Goal: Communication & Community: Answer question/provide support

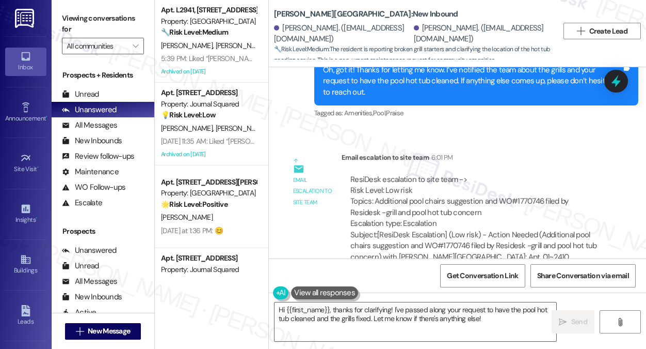
scroll to position [5087, 0]
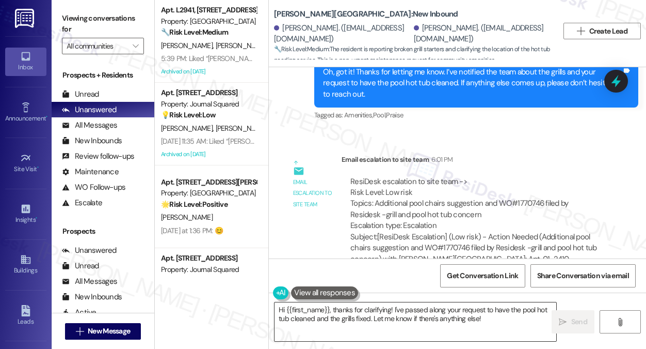
click at [382, 303] on textarea "Hi {{first_name}}, thanks for clarifying! I've passed along your request to hav…" at bounding box center [416, 321] width 282 height 39
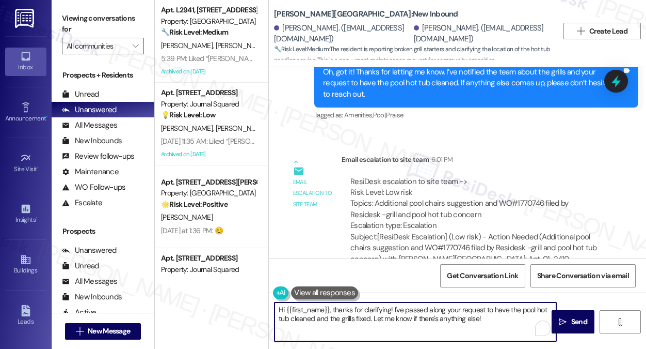
click at [382, 303] on textarea "Hi {{first_name}}, thanks for clarifying! I've passed along your request to hav…" at bounding box center [416, 321] width 282 height 39
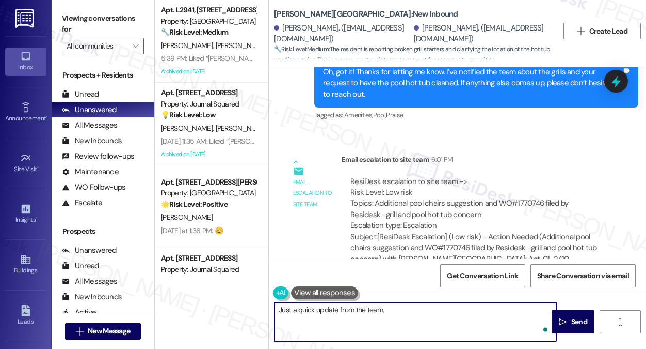
paste textarea "Thank you for reaching out, we have notified our team and will take a look as s…"
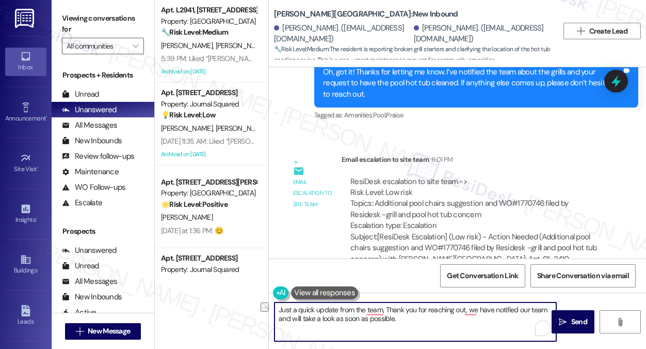
drag, startPoint x: 465, startPoint y: 310, endPoint x: 386, endPoint y: 311, distance: 79.0
click at [386, 311] on textarea "Just a quick update from the team, Thank you for reaching out, we have notified…" at bounding box center [416, 321] width 282 height 39
click at [385, 313] on textarea "Just a quick update from the team! we have notified our team and will take a lo…" at bounding box center [416, 321] width 282 height 39
click at [389, 311] on textarea "Just a quick update from the team! we have notified our team and will take a lo…" at bounding box center [416, 321] width 282 height 39
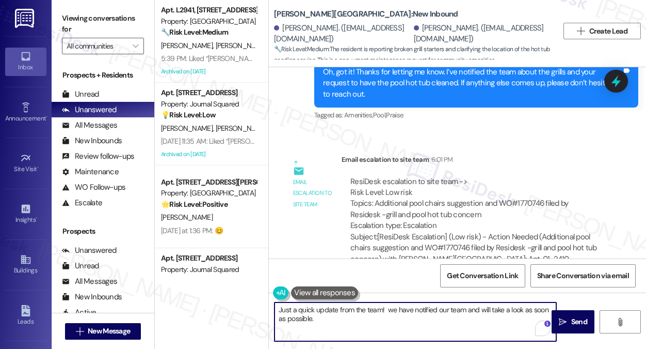
click at [389, 311] on textarea "Just a quick update from the team! we have notified our team and will take a lo…" at bounding box center [416, 321] width 282 height 39
click at [404, 313] on textarea "Just a quick update from the team! They have notified our team and will take a …" at bounding box center [416, 321] width 282 height 39
click at [454, 309] on textarea "Just a quick update from the team! They have notified our team and will take a …" at bounding box center [416, 321] width 282 height 39
click at [457, 307] on textarea "Just a quick update from the team! They have notified our team and will take a …" at bounding box center [416, 321] width 282 height 39
click at [454, 309] on textarea "Just a quick update from the team! They have notified our team and will take a …" at bounding box center [416, 321] width 282 height 39
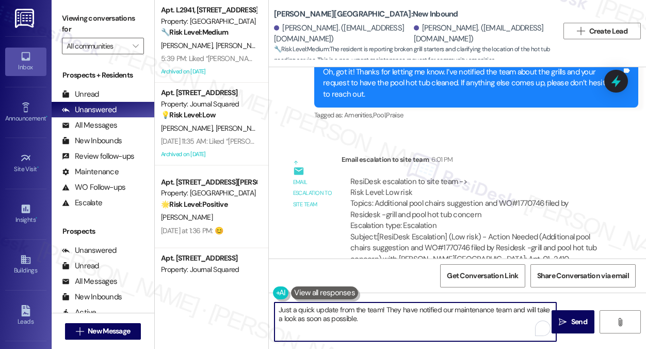
click at [377, 308] on textarea "Just a quick update from the team! They have notified our maintenance team and …" at bounding box center [416, 321] width 282 height 39
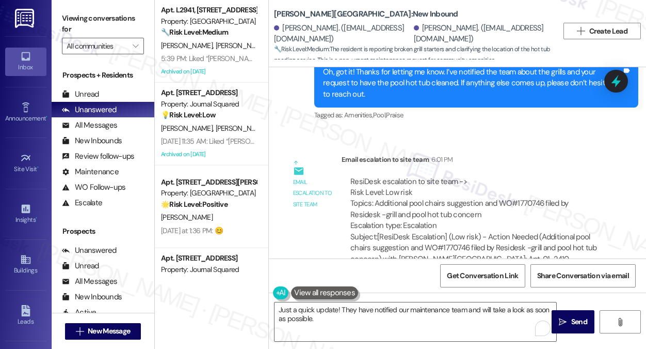
click at [289, 39] on div "[PERSON_NAME]. ([EMAIL_ADDRESS][DOMAIN_NAME]) [PERSON_NAME]. ([EMAIL_ADDRESS][D…" at bounding box center [416, 33] width 285 height 21
click at [293, 33] on div "[PERSON_NAME]. ([EMAIL_ADDRESS][DOMAIN_NAME])" at bounding box center [342, 34] width 137 height 22
copy div "[PERSON_NAME]"
click at [338, 307] on textarea "Just a quick update! They have notified our maintenance team and will take a lo…" at bounding box center [416, 321] width 282 height 39
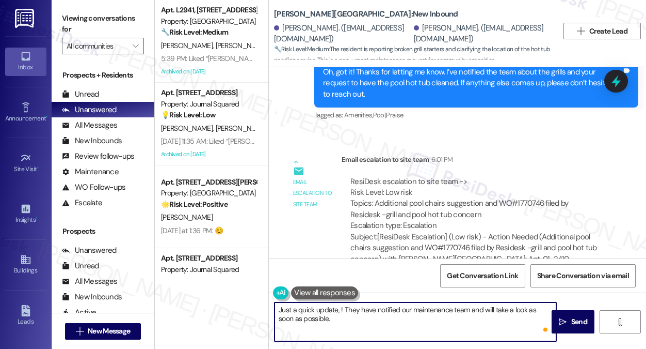
paste textarea "[PERSON_NAME]"
click at [368, 305] on textarea "Just a quick update, [PERSON_NAME]! They have notified our maintenance team and…" at bounding box center [416, 321] width 282 height 39
click at [457, 311] on textarea "Just a quick update, [PERSON_NAME]! They have notified our maintenance team and…" at bounding box center [416, 321] width 282 height 39
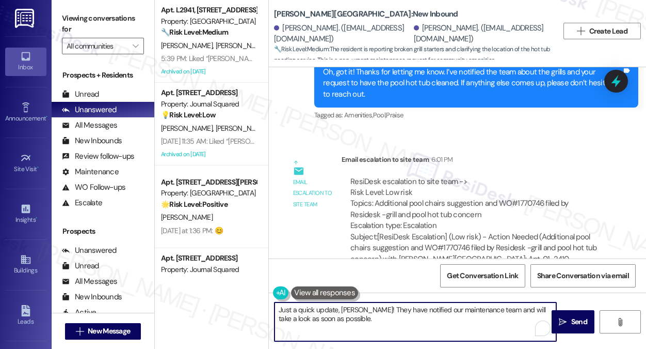
click at [457, 311] on textarea "Just a quick update, [PERSON_NAME]! They have notified our maintenance team and…" at bounding box center [416, 321] width 282 height 39
click at [354, 324] on textarea "Just a quick update, [PERSON_NAME]! They have notified our maintenance team and…" at bounding box center [416, 321] width 282 height 39
click at [435, 310] on textarea "Just a quick update, [PERSON_NAME]! They have notified our maintenance team and…" at bounding box center [416, 321] width 282 height 39
click at [400, 327] on textarea "Just a quick update, [PERSON_NAME]! They have notified our maintenance team and…" at bounding box center [416, 321] width 282 height 39
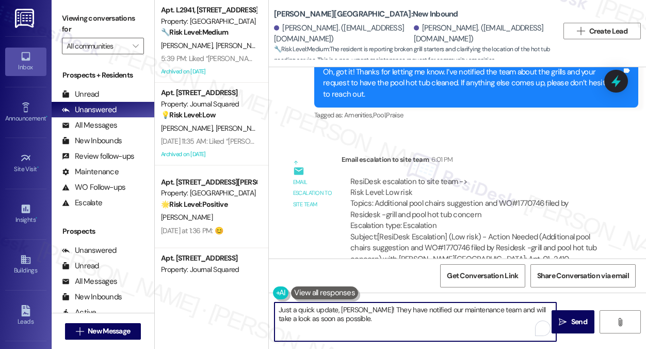
click at [432, 310] on textarea "Just a quick update, [PERSON_NAME]! They have notified our maintenance team and…" at bounding box center [416, 321] width 282 height 39
click at [429, 321] on textarea "Just a quick update, [PERSON_NAME]! They have notified our maintenance team and…" at bounding box center [416, 321] width 282 height 39
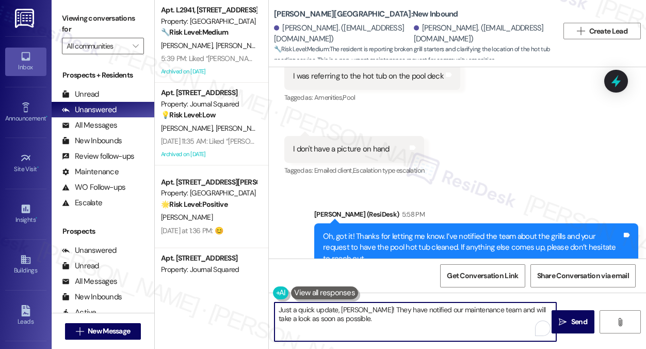
scroll to position [4983, 0]
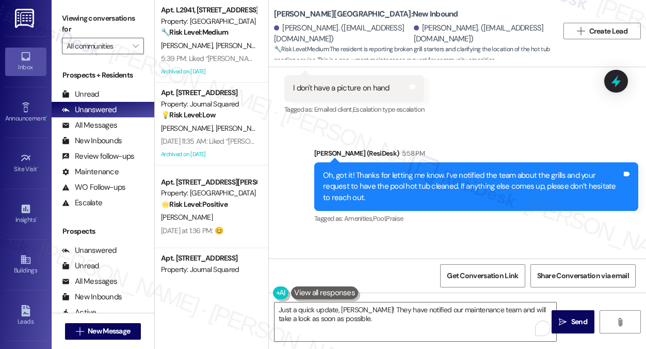
click at [461, 170] on div "Oh, got it! Thanks for letting me know. I’ve notified the team about the grills…" at bounding box center [472, 186] width 299 height 33
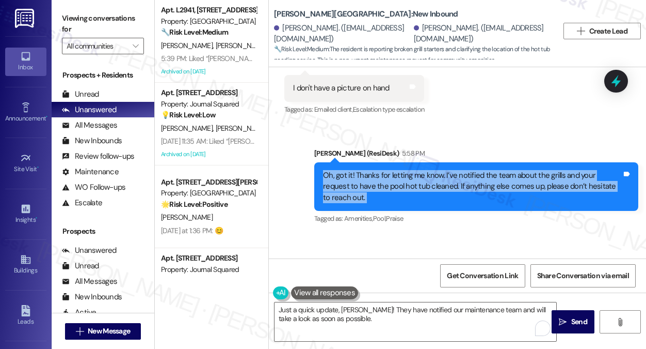
click at [461, 170] on div "Oh, got it! Thanks for letting me know. I’ve notified the team about the grills…" at bounding box center [472, 186] width 299 height 33
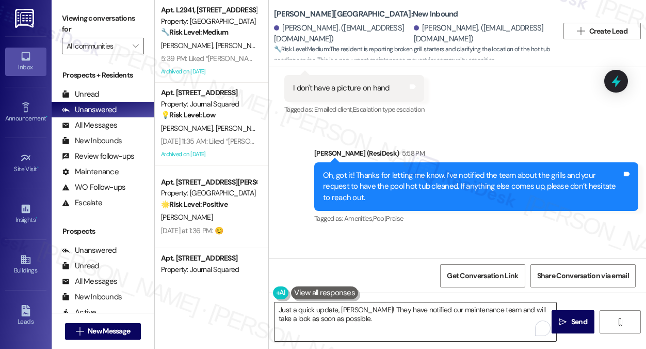
click at [350, 312] on textarea "Just a quick update, [PERSON_NAME]! They have notified our maintenance team and…" at bounding box center [416, 321] width 282 height 39
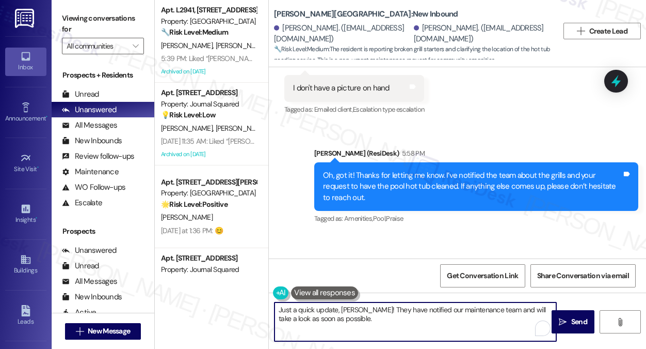
click at [350, 312] on textarea "Just a quick update, [PERSON_NAME]! They have notified our maintenance team and…" at bounding box center [416, 321] width 282 height 39
click at [349, 320] on textarea "Just a quick update, [PERSON_NAME]! They have notified our maintenance team and…" at bounding box center [416, 321] width 282 height 39
click at [423, 313] on textarea "Just a quick update, [PERSON_NAME]! They have notified our maintenance team and…" at bounding box center [416, 321] width 282 height 39
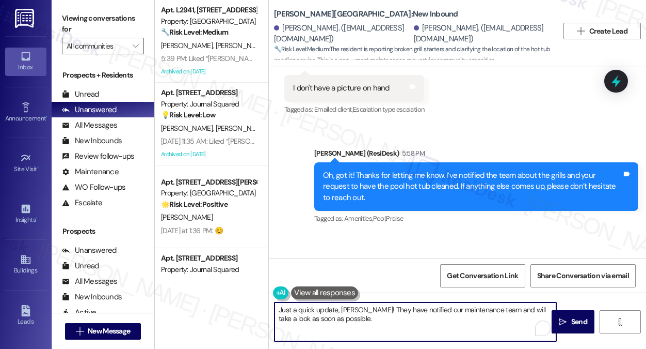
click at [423, 313] on textarea "Just a quick update, [PERSON_NAME]! They have notified our maintenance team and…" at bounding box center [416, 321] width 282 height 39
click at [417, 318] on textarea "Just a quick update, [PERSON_NAME]! They have notified our maintenance team and…" at bounding box center [416, 321] width 282 height 39
click at [369, 308] on textarea "Just a quick update, [PERSON_NAME]! They have notified our maintenance team and…" at bounding box center [416, 321] width 282 height 39
click at [378, 309] on textarea "Just a quick update, [PERSON_NAME]! They have notified our maintenance team and…" at bounding box center [416, 321] width 282 height 39
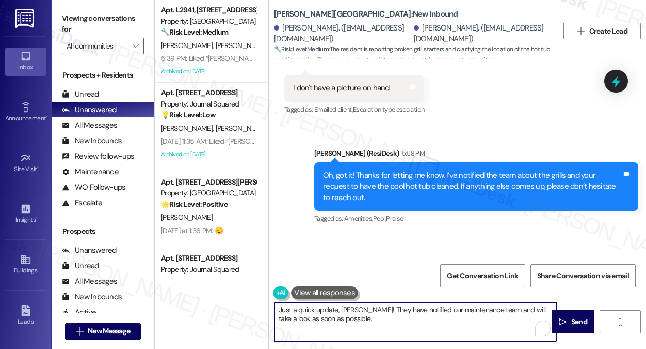
click at [374, 309] on textarea "Just a quick update, [PERSON_NAME]! They have notified our maintenance team and…" at bounding box center [416, 321] width 282 height 39
drag, startPoint x: 376, startPoint y: 311, endPoint x: 366, endPoint y: 309, distance: 10.5
click at [364, 310] on textarea "Just a quick update, [PERSON_NAME]! They have notified our maintenance team and…" at bounding box center [416, 321] width 282 height 39
click at [369, 308] on textarea "Just a quick update, [PERSON_NAME]! They have notified our maintenance team and…" at bounding box center [416, 321] width 282 height 39
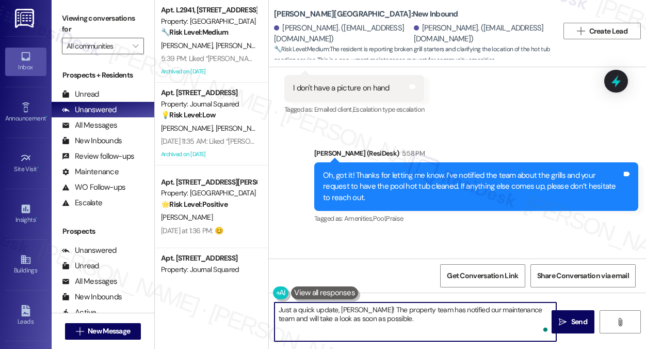
click at [492, 309] on textarea "Just a quick update, [PERSON_NAME]! The property team has notified our maintena…" at bounding box center [416, 321] width 282 height 39
click at [513, 308] on textarea "Just a quick update, [PERSON_NAME]! The property team has notified our maintena…" at bounding box center [416, 321] width 282 height 39
click at [415, 318] on textarea "Just a quick update, [PERSON_NAME]! The property team has notified our maintena…" at bounding box center [416, 321] width 282 height 39
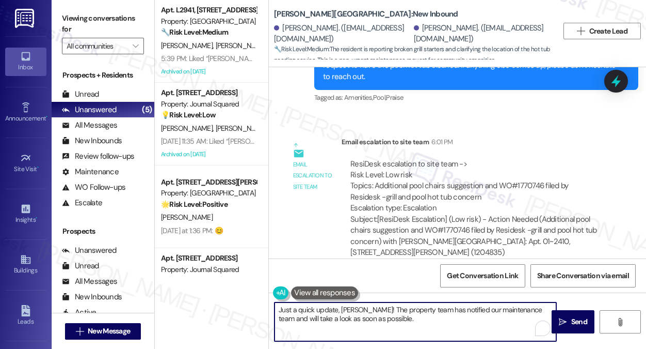
scroll to position [5087, 0]
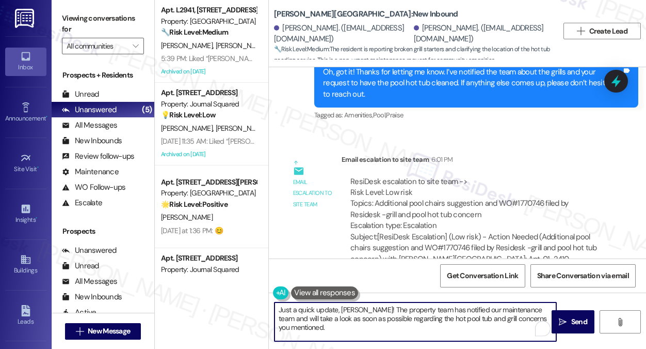
click at [380, 314] on textarea "Just a quick update, [PERSON_NAME]! The property team has notified our maintena…" at bounding box center [416, 321] width 282 height 39
click at [352, 319] on textarea "Just a quick update, [PERSON_NAME]! The property team has notified our maintena…" at bounding box center [416, 321] width 282 height 39
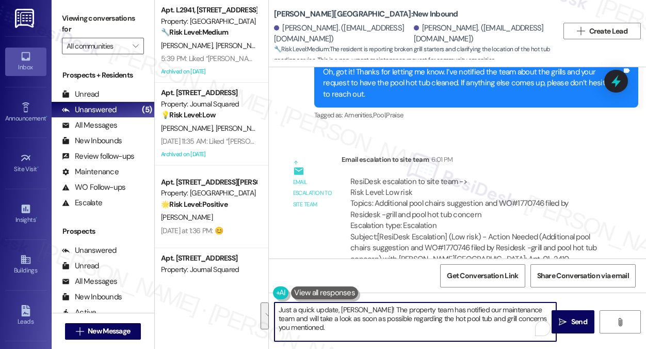
click at [352, 319] on textarea "Just a quick update, [PERSON_NAME]! The property team has notified our maintena…" at bounding box center [416, 321] width 282 height 39
click at [501, 326] on textarea "Just a quick update, [PERSON_NAME]! The property team has notified our maintena…" at bounding box center [416, 321] width 282 height 39
click at [295, 327] on textarea "Just a quick update, [PERSON_NAME]! The property team has notified our maintena…" at bounding box center [416, 321] width 282 height 39
drag, startPoint x: 297, startPoint y: 327, endPoint x: 291, endPoint y: 323, distance: 7.0
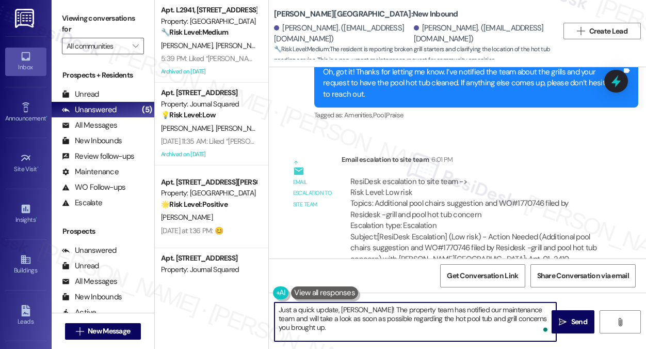
click at [291, 323] on textarea "Just a quick update, [PERSON_NAME]! The property team has notified our maintena…" at bounding box center [416, 321] width 282 height 39
click at [294, 323] on textarea "Just a quick update, [PERSON_NAME]! The property team has notified our maintena…" at bounding box center [416, 321] width 282 height 39
click at [295, 323] on textarea "Just a quick update, [PERSON_NAME]! The property team has notified our maintena…" at bounding box center [416, 321] width 282 height 39
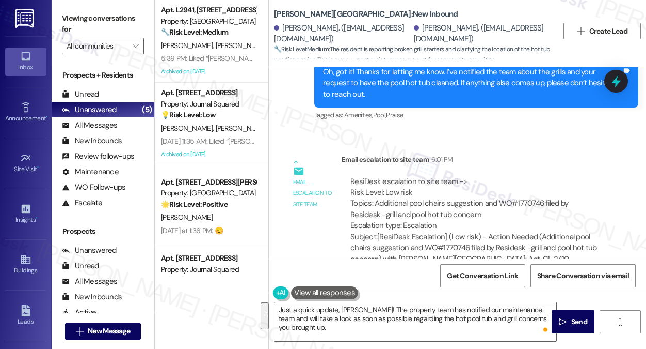
click at [132, 16] on label "Viewing conversations for" at bounding box center [103, 23] width 82 height 27
click at [130, 24] on label "Viewing conversations for" at bounding box center [103, 23] width 82 height 27
click at [349, 308] on textarea "Just a quick update, [PERSON_NAME]! The property team has notified our maintena…" at bounding box center [416, 321] width 282 height 39
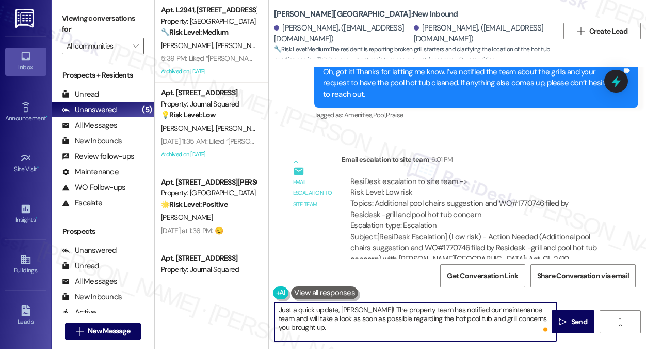
click at [348, 308] on textarea "Just a quick update, [PERSON_NAME]! The property team has notified our maintena…" at bounding box center [416, 321] width 282 height 39
paste textarea "passed your concerns about the hot tub and grills to maintenance, and they’ll b…"
click at [364, 319] on textarea "Just a quick update, [PERSON_NAME]! The property team has passed your concerns …" at bounding box center [416, 321] width 282 height 39
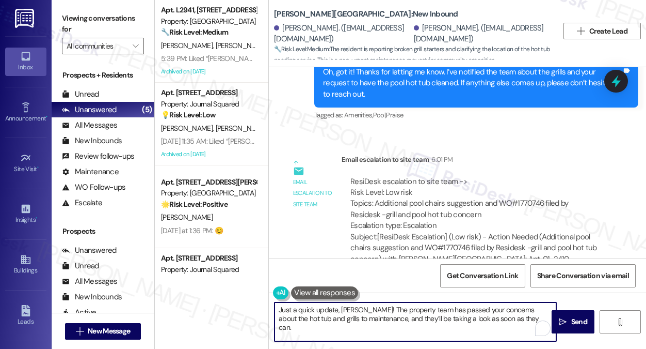
click at [364, 319] on textarea "Just a quick update, [PERSON_NAME]! The property team has passed your concerns …" at bounding box center [416, 321] width 282 height 39
click at [514, 320] on textarea "Just a quick update, [PERSON_NAME]! The property team has passed your concerns …" at bounding box center [416, 321] width 282 height 39
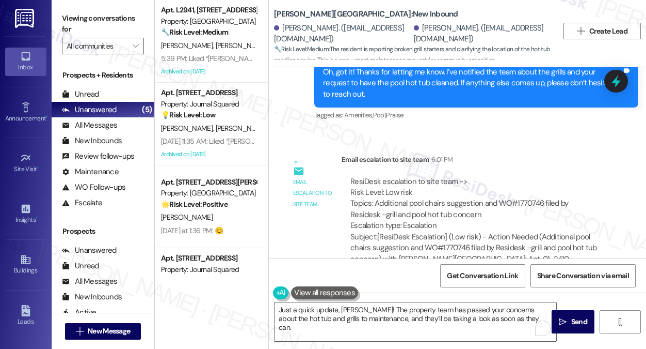
drag, startPoint x: 572, startPoint y: 320, endPoint x: 434, endPoint y: 208, distance: 177.3
click at [439, 225] on div "WO Opened request: hot water i... [DATE] 8:00 PM Status : Call Show details Sur…" at bounding box center [457, 241] width 377 height 349
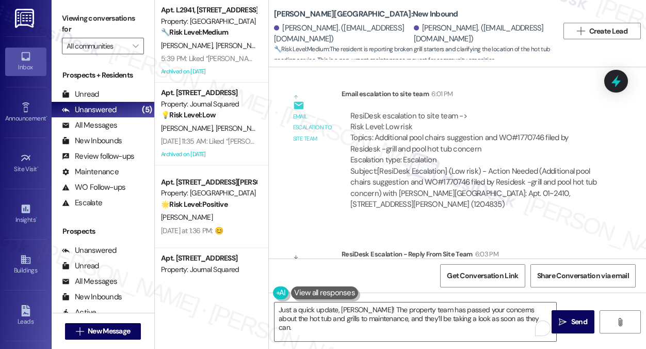
scroll to position [5190, 0]
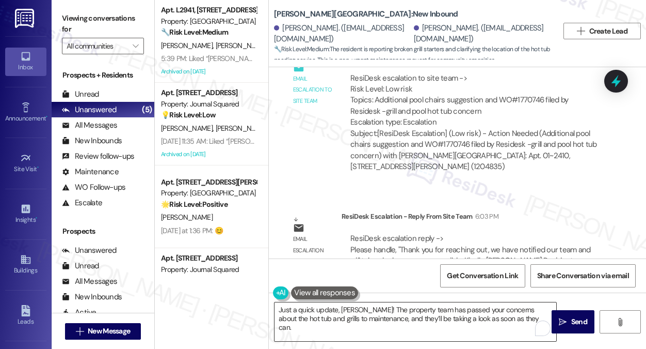
click at [499, 318] on textarea "Just a quick update, [PERSON_NAME]! The property team has passed your concerns …" at bounding box center [416, 321] width 282 height 39
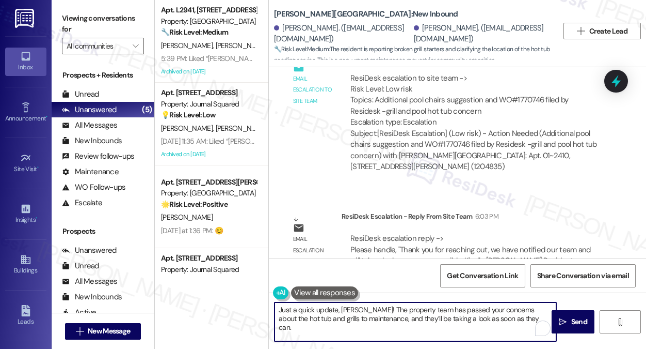
click at [499, 318] on textarea "Just a quick update, [PERSON_NAME]! The property team has passed your concerns …" at bounding box center [416, 321] width 282 height 39
drag, startPoint x: 482, startPoint y: 318, endPoint x: 507, endPoint y: 316, distance: 24.3
click at [507, 316] on textarea "Just a quick update, [PERSON_NAME]! The property team has passed your concerns …" at bounding box center [416, 321] width 282 height 39
type textarea "Just a quick update, [PERSON_NAME]! The property team has passed your concerns …"
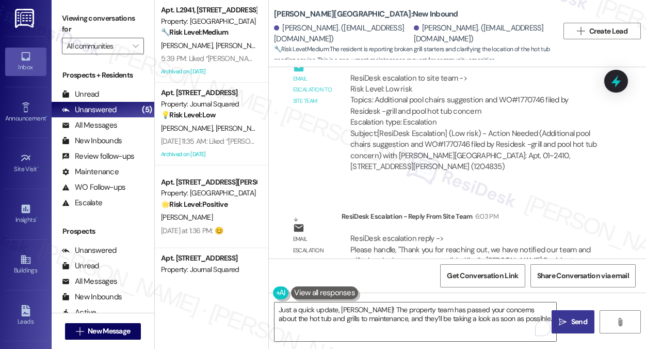
click at [562, 318] on icon "" at bounding box center [563, 322] width 8 height 8
